Goal: Transaction & Acquisition: Purchase product/service

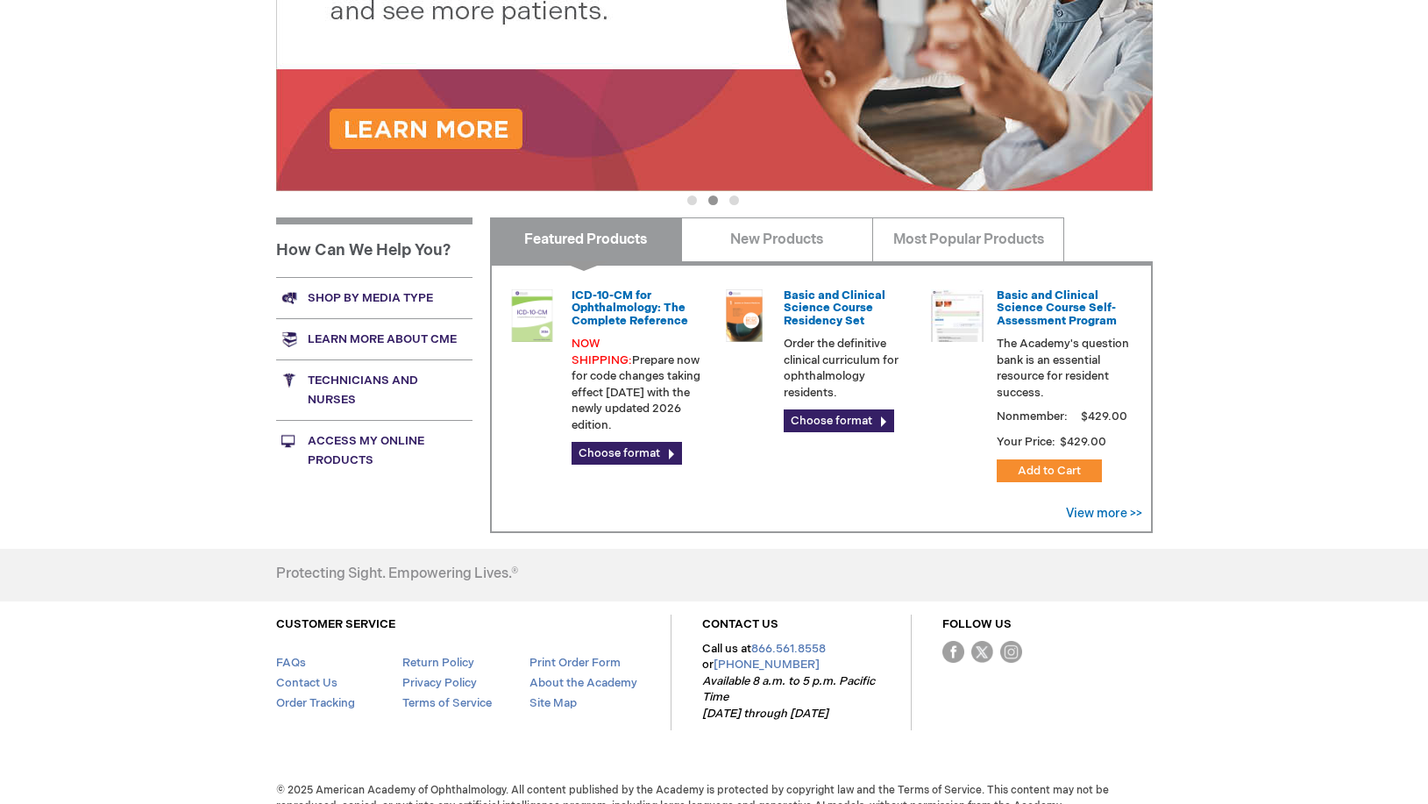
scroll to position [514, 0]
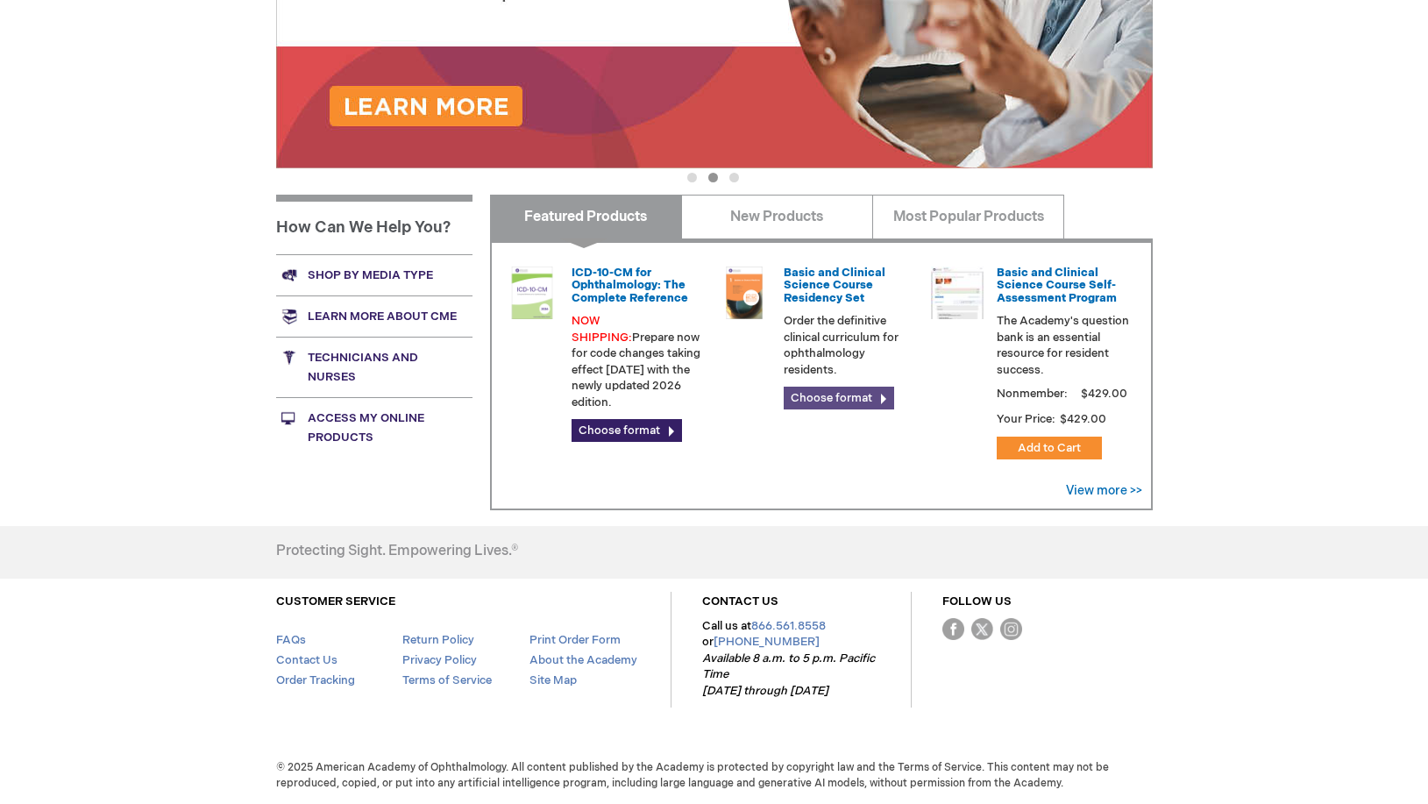
click at [807, 395] on link "Choose format" at bounding box center [839, 398] width 110 height 23
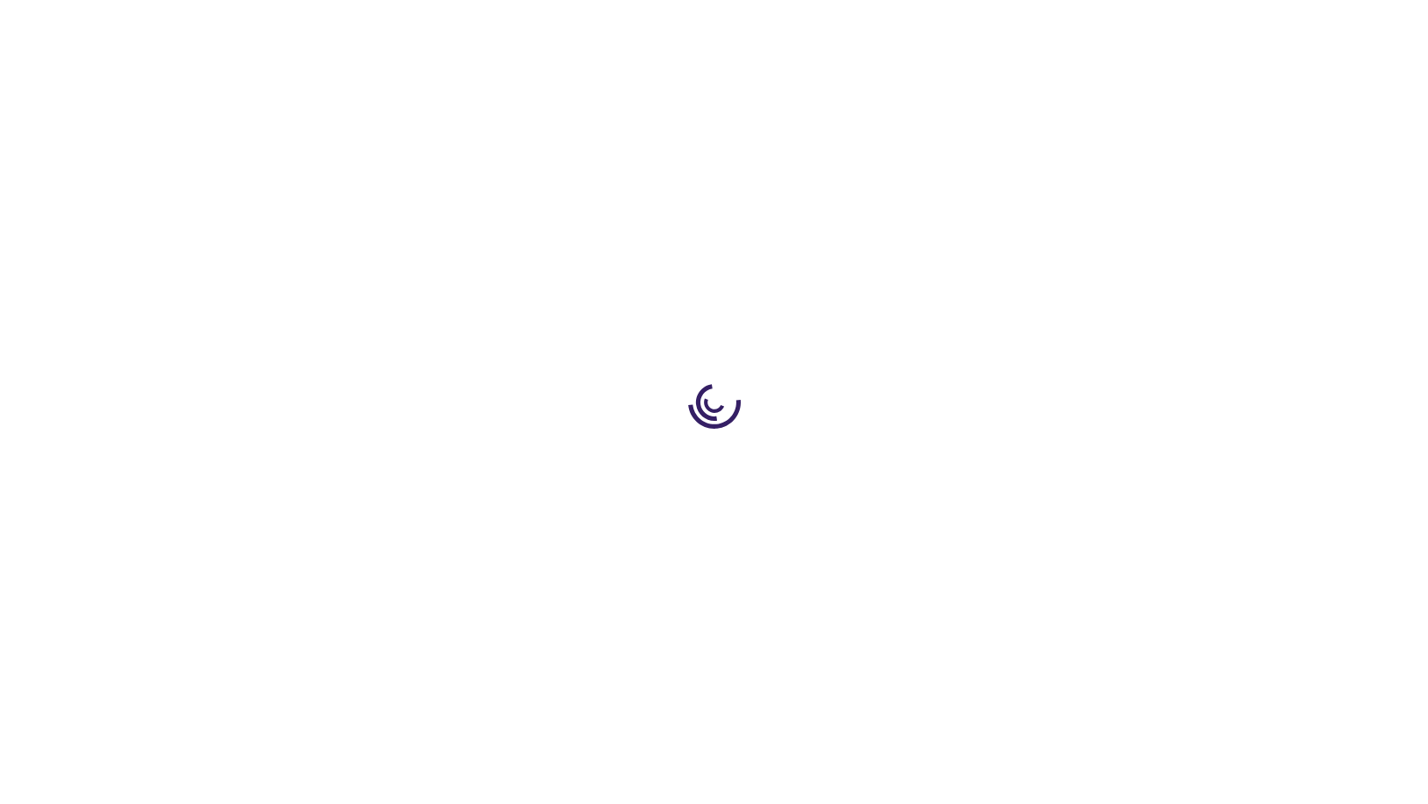
type input "0"
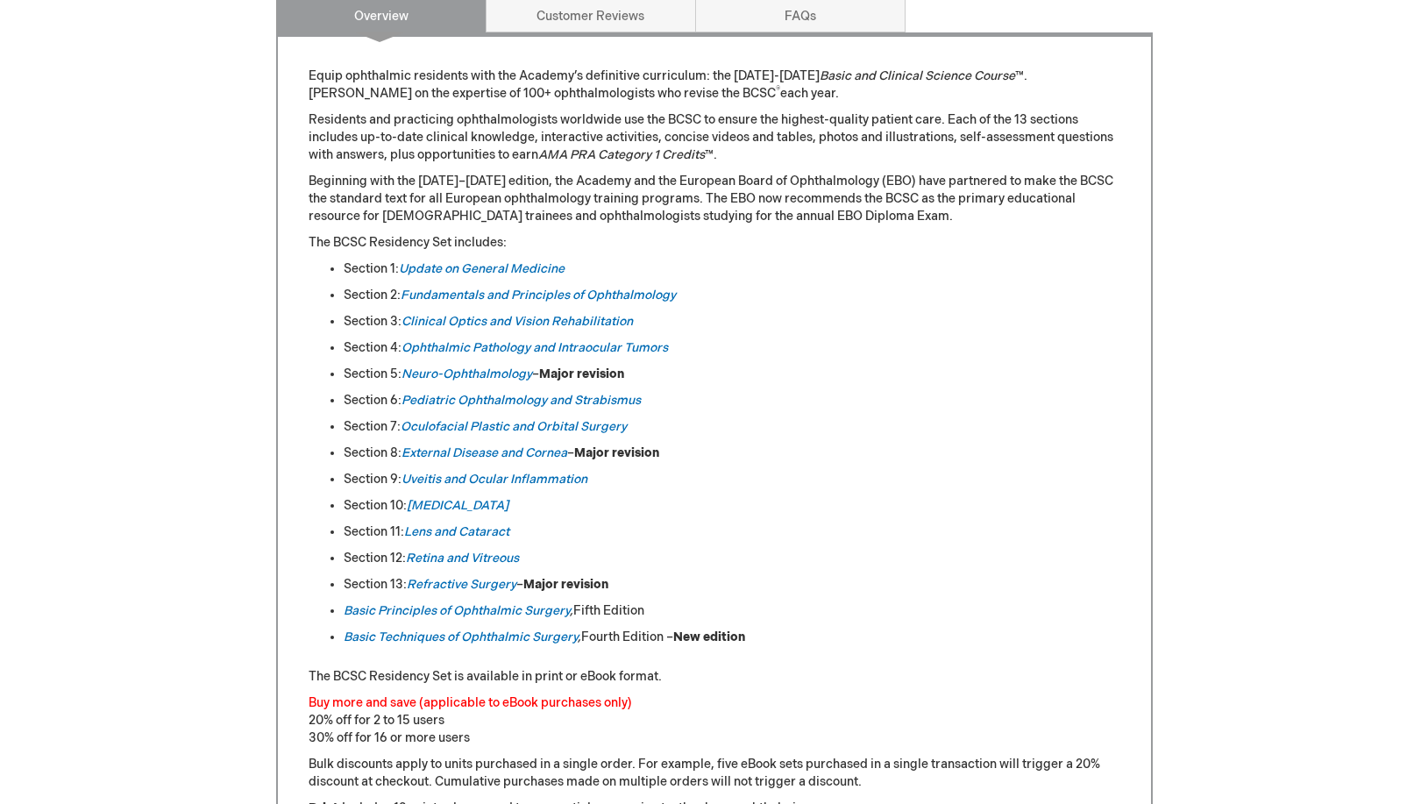
scroll to position [805, 0]
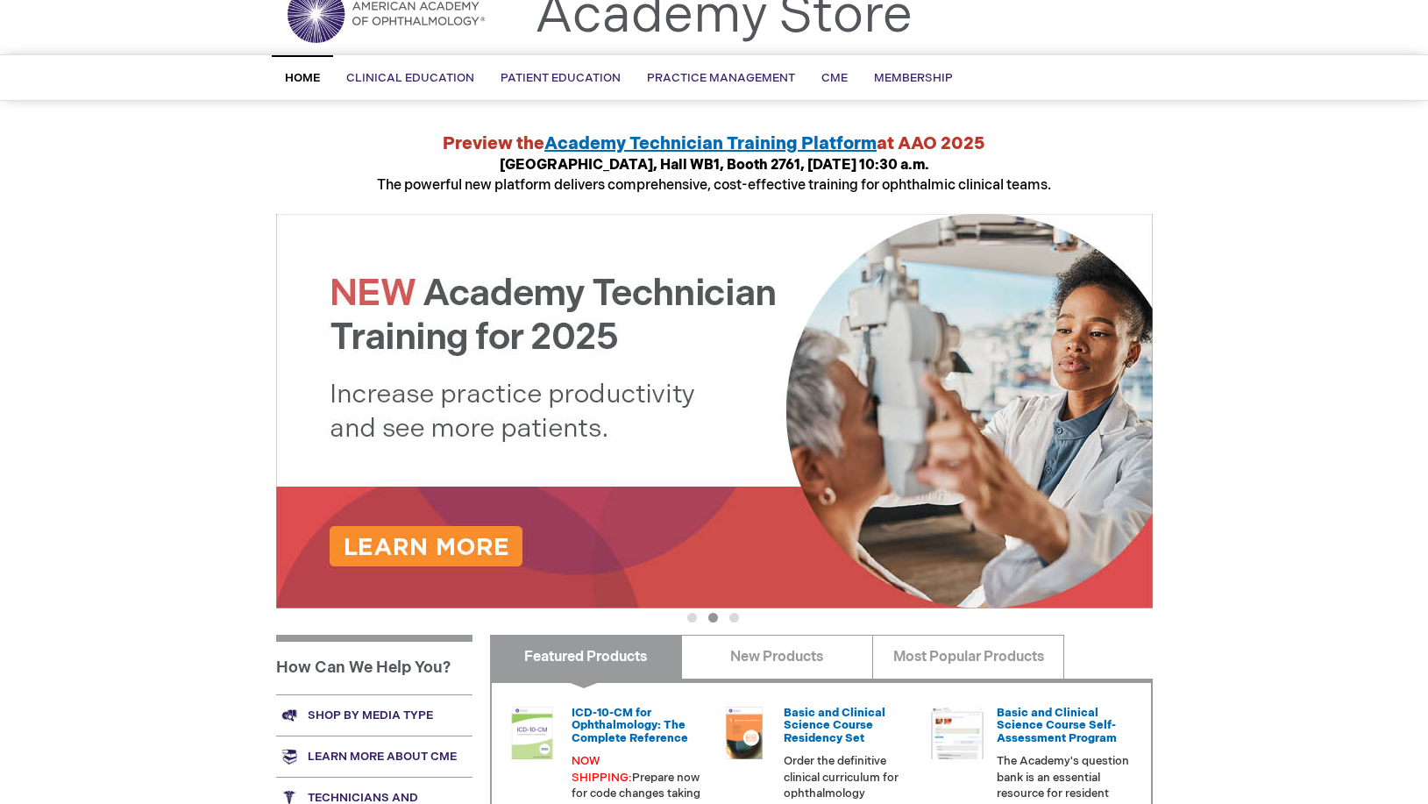
scroll to position [72, 0]
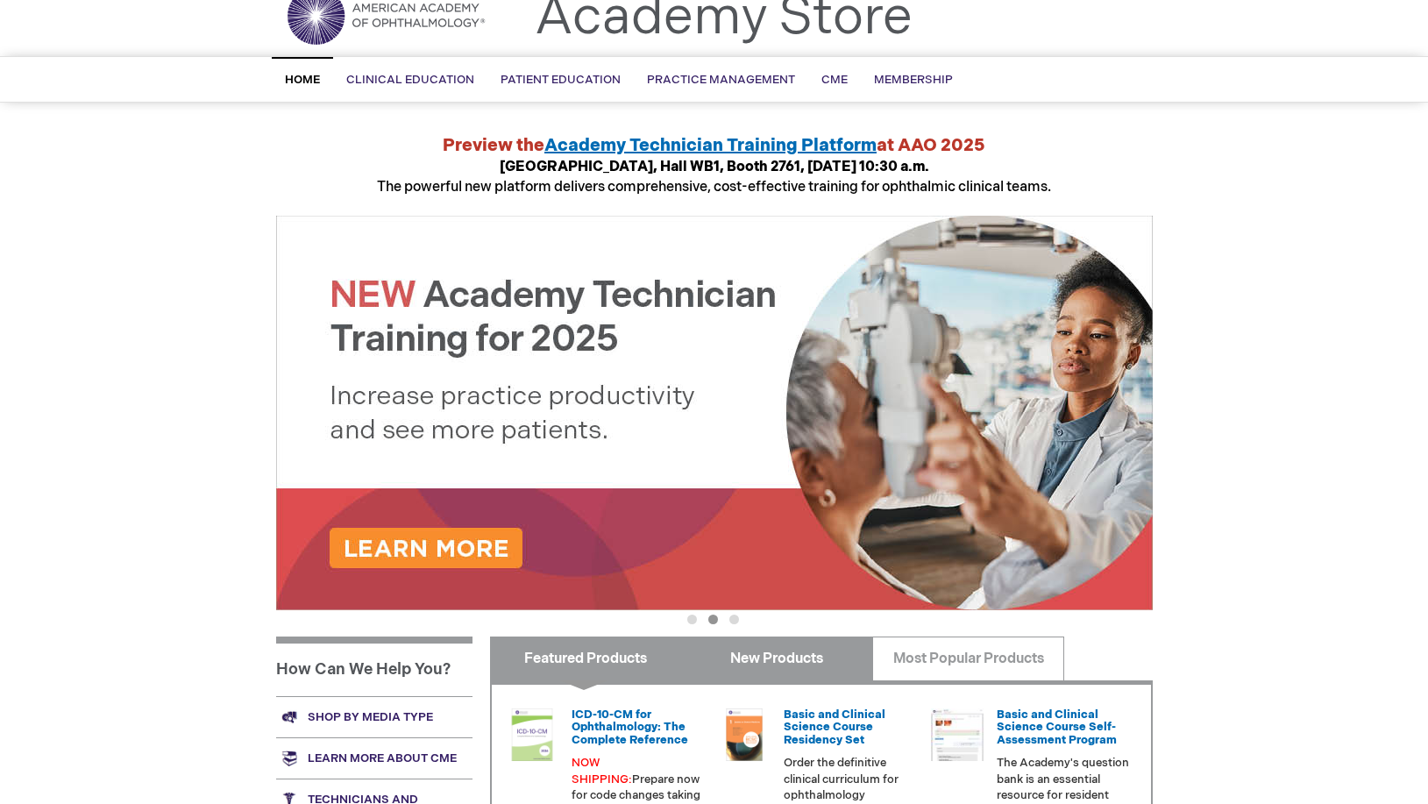
click at [714, 643] on link "New Products" at bounding box center [777, 658] width 192 height 44
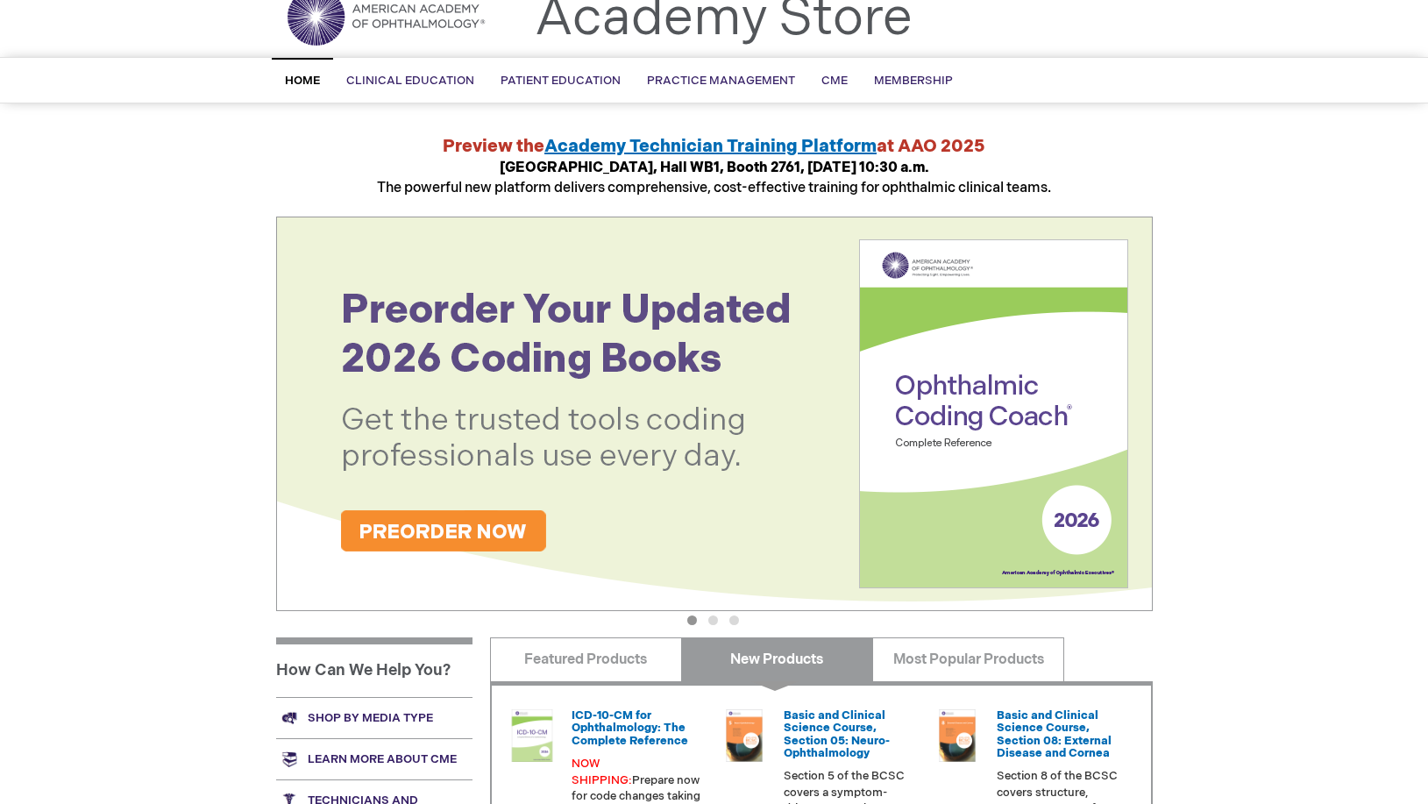
scroll to position [0, 0]
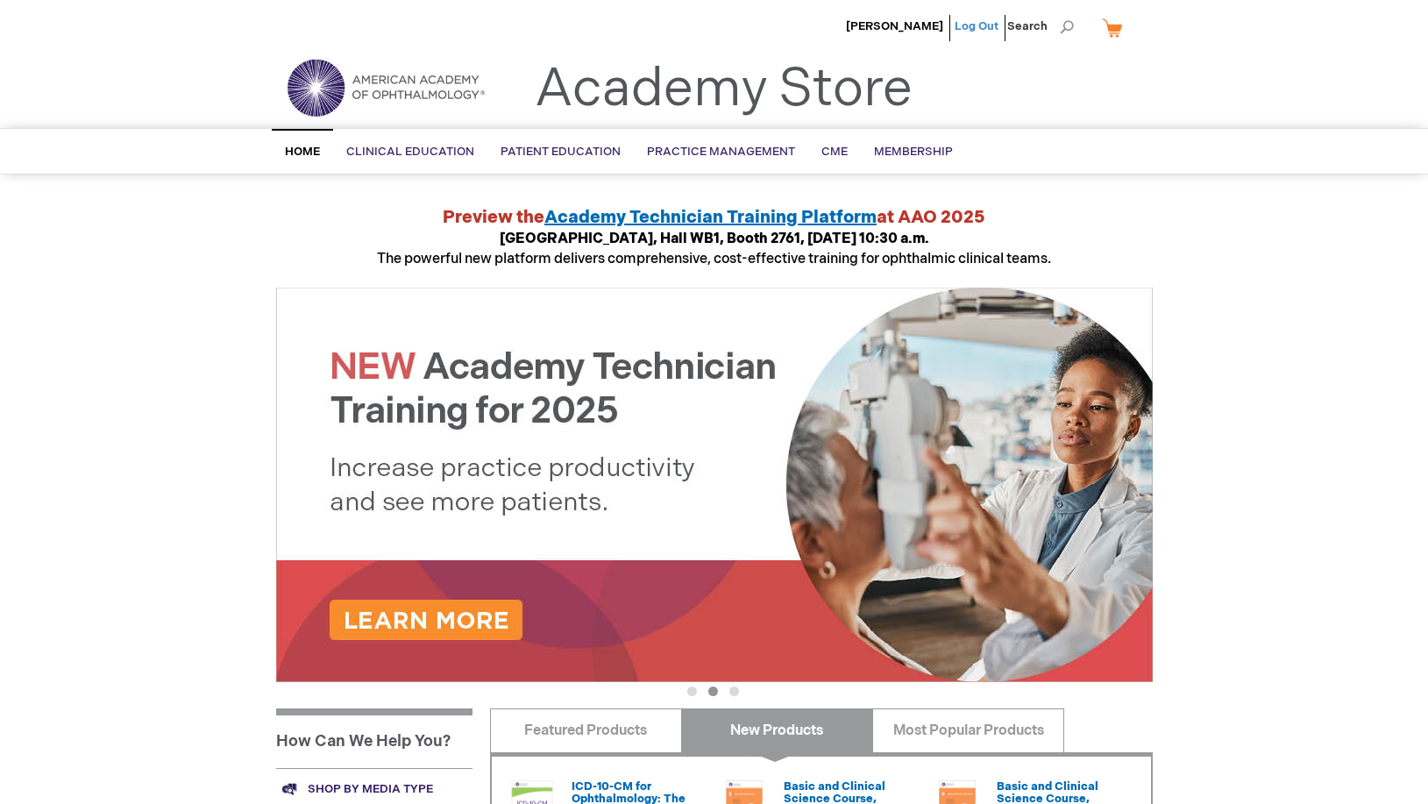
click at [983, 23] on link "Log Out" at bounding box center [977, 26] width 44 height 14
